Goal: Transaction & Acquisition: Purchase product/service

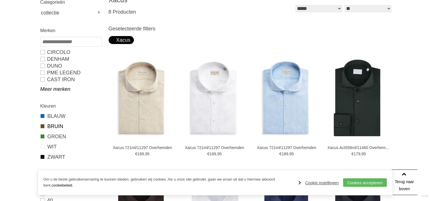
scroll to position [114, 0]
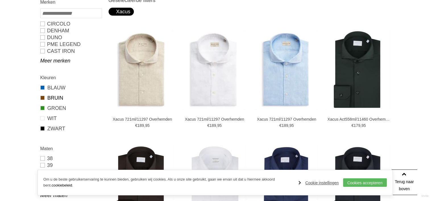
click at [57, 97] on link "BRUIN" at bounding box center [70, 97] width 61 height 7
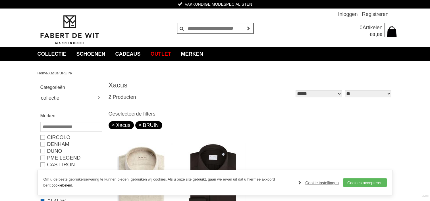
scroll to position [85, 0]
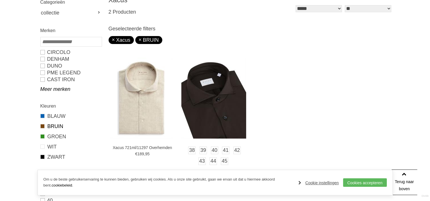
click at [208, 118] on img at bounding box center [213, 98] width 65 height 81
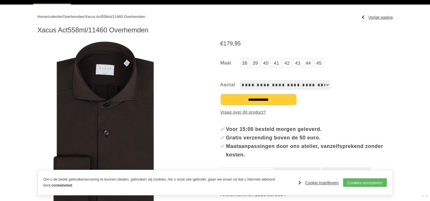
scroll to position [57, 0]
